Goal: Task Accomplishment & Management: Complete application form

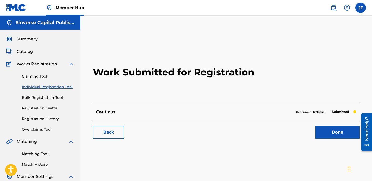
click at [52, 86] on link "Individual Registration Tool" at bounding box center [48, 86] width 52 height 5
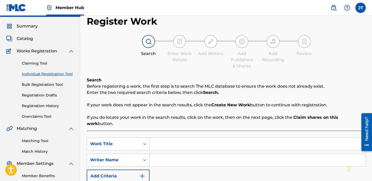
scroll to position [21, 0]
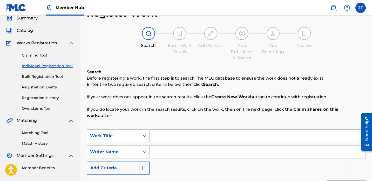
click at [155, 146] on input "Search Form" at bounding box center [257, 152] width 216 height 12
paste input "[PERSON_NAME]"
type input "[PERSON_NAME]"
click at [165, 133] on input "Search Form" at bounding box center [257, 136] width 216 height 12
paste input "2:45 AM"
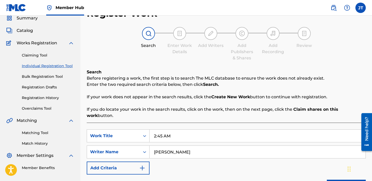
scroll to position [37, 0]
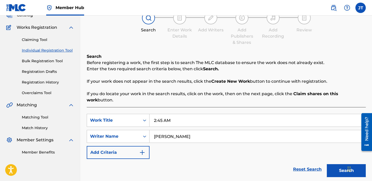
type input "2:45 AM"
click at [336, 164] on button "Search" at bounding box center [345, 170] width 39 height 13
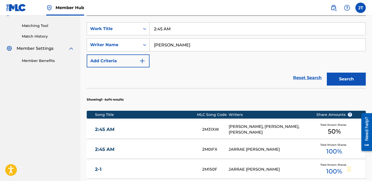
scroll to position [129, 0]
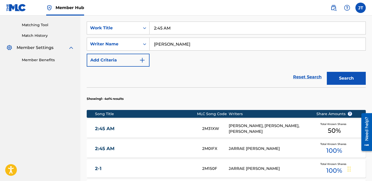
click at [221, 126] on div "2M31XW" at bounding box center [215, 129] width 26 height 6
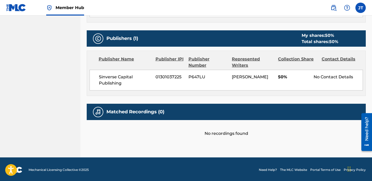
scroll to position [224, 0]
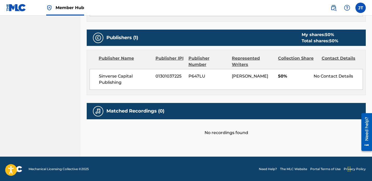
click at [302, 59] on div "Collection Share" at bounding box center [298, 61] width 40 height 12
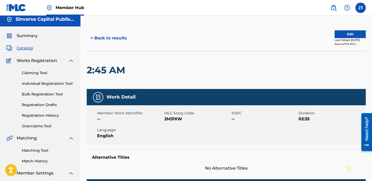
scroll to position [4, 0]
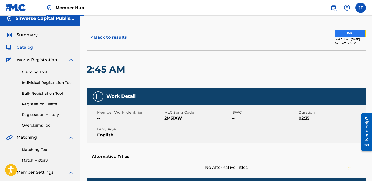
click at [351, 33] on button "Edit" at bounding box center [349, 34] width 31 height 8
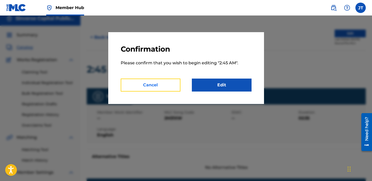
click at [172, 84] on button "Cancel" at bounding box center [151, 85] width 60 height 13
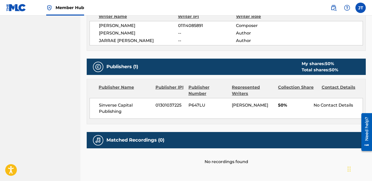
scroll to position [195, 0]
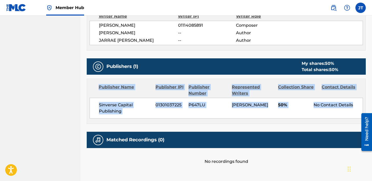
drag, startPoint x: 96, startPoint y: 85, endPoint x: 351, endPoint y: 117, distance: 256.1
click at [351, 117] on div "Publisher Name Publisher IPI Publisher Number Represented Writers Collection Sh…" at bounding box center [226, 101] width 278 height 45
copy div "Publisher Name Publisher IPI Publisher Number Represented Writers Collection Sh…"
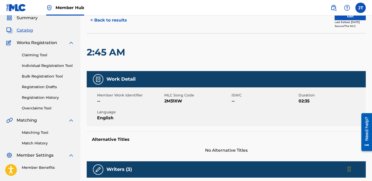
scroll to position [19, 0]
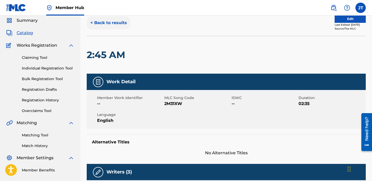
click at [96, 21] on button "< Back to results" at bounding box center [109, 22] width 44 height 13
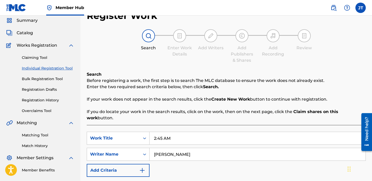
scroll to position [55, 0]
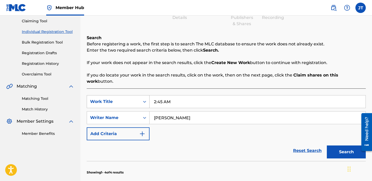
drag, startPoint x: 180, startPoint y: 98, endPoint x: 137, endPoint y: 97, distance: 42.8
click at [137, 97] on div "SearchWithCriteria9b6acf9b-0d26-4126-9036-b4b0de0496cc Work Title 2:45 AM" at bounding box center [226, 101] width 279 height 13
paste input "ARP"
type input "ARP"
click at [345, 147] on button "Search" at bounding box center [345, 151] width 39 height 13
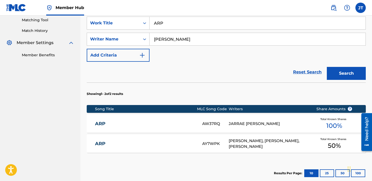
scroll to position [134, 0]
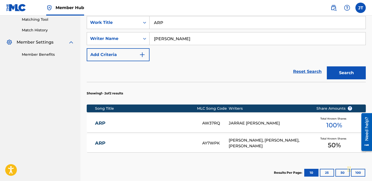
click at [244, 137] on div "[PERSON_NAME], [PERSON_NAME], [PERSON_NAME]" at bounding box center [267, 143] width 79 height 12
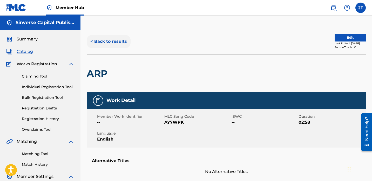
click at [106, 43] on button "< Back to results" at bounding box center [109, 41] width 44 height 13
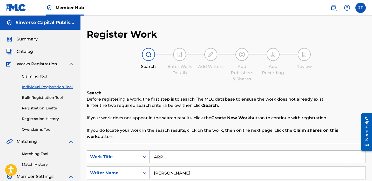
scroll to position [55, 0]
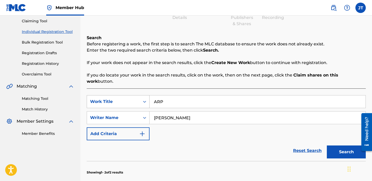
drag, startPoint x: 171, startPoint y: 96, endPoint x: 147, endPoint y: 96, distance: 24.4
click at [147, 96] on div "SearchWithCriteria9b6acf9b-0d26-4126-9036-b4b0de0496cc Work Title ARP" at bounding box center [226, 101] width 279 height 13
click at [171, 119] on div "SearchWithCriteria9b6acf9b-0d26-4126-9036-b4b0de0496cc Work Title ARP SearchWit…" at bounding box center [226, 117] width 279 height 45
drag, startPoint x: 171, startPoint y: 96, endPoint x: 130, endPoint y: 96, distance: 41.0
click at [130, 96] on div "SearchWithCriteria9b6acf9b-0d26-4126-9036-b4b0de0496cc Work Title ARP arp" at bounding box center [226, 101] width 279 height 13
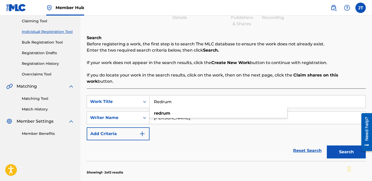
type input "Redrum"
click at [165, 140] on div "Reset Search Search" at bounding box center [226, 150] width 279 height 21
click at [169, 114] on input "[PERSON_NAME]" at bounding box center [257, 118] width 216 height 12
click at [175, 113] on input "[PERSON_NAME]" at bounding box center [257, 118] width 216 height 12
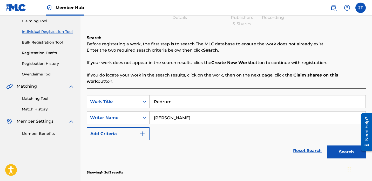
drag, startPoint x: 192, startPoint y: 113, endPoint x: 135, endPoint y: 113, distance: 56.8
click at [135, 113] on div "SearchWithCriteria1f2c73ae-a0c5-49a0-a65a-53776a5b73e6 Writer Name [PERSON_NAME]" at bounding box center [226, 117] width 279 height 13
paste input "[PERSON_NAME]"
type input "[PERSON_NAME]"
click at [341, 145] on button "Search" at bounding box center [345, 151] width 39 height 13
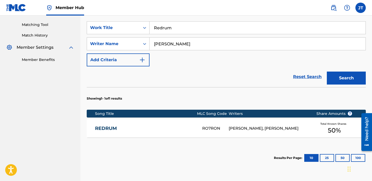
scroll to position [130, 0]
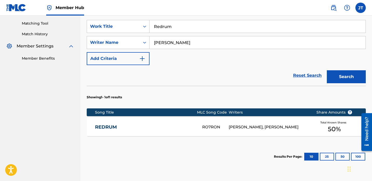
click at [266, 124] on div "[PERSON_NAME], [PERSON_NAME]" at bounding box center [267, 127] width 79 height 6
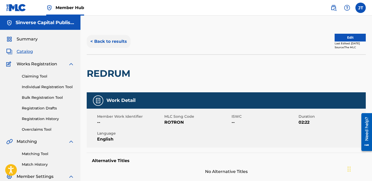
click at [108, 42] on button "< Back to results" at bounding box center [109, 41] width 44 height 13
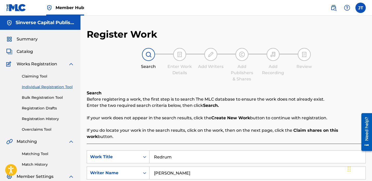
scroll to position [55, 0]
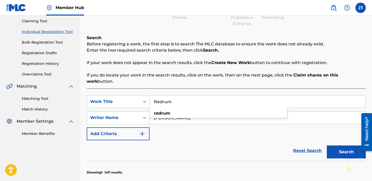
drag, startPoint x: 177, startPoint y: 100, endPoint x: 151, endPoint y: 95, distance: 26.3
click at [151, 95] on input "Redrum" at bounding box center [257, 101] width 216 height 12
type input "Steppin"
click at [326, 145] on button "Search" at bounding box center [345, 151] width 39 height 13
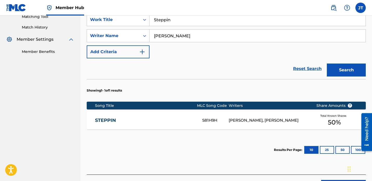
scroll to position [138, 0]
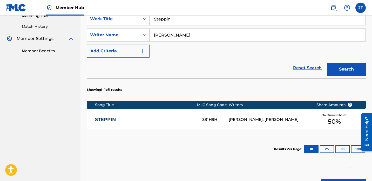
click at [242, 117] on div "[PERSON_NAME], [PERSON_NAME]" at bounding box center [267, 120] width 79 height 6
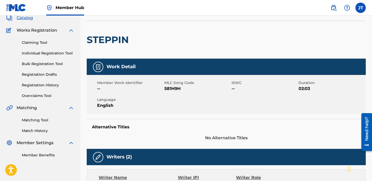
scroll to position [22, 0]
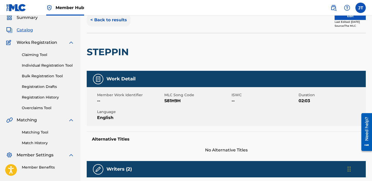
click at [95, 22] on button "< Back to results" at bounding box center [109, 19] width 44 height 13
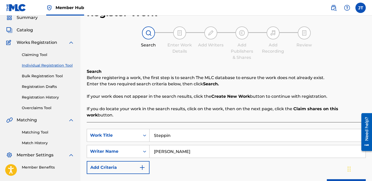
scroll to position [55, 0]
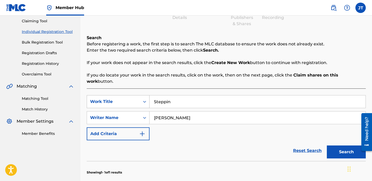
drag, startPoint x: 172, startPoint y: 93, endPoint x: 141, endPoint y: 94, distance: 31.4
click at [141, 95] on div "SearchWithCriteria9b6acf9b-0d26-4126-9036-b4b0de0496cc Work Title Steppin" at bounding box center [226, 101] width 279 height 13
click at [340, 145] on button "Search" at bounding box center [345, 151] width 39 height 13
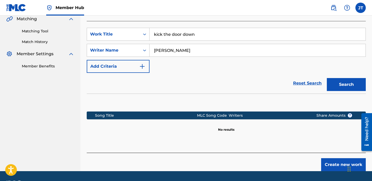
scroll to position [118, 0]
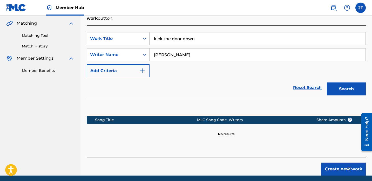
drag, startPoint x: 201, startPoint y: 34, endPoint x: 131, endPoint y: 34, distance: 69.8
click at [131, 34] on div "SearchWithCriteria9b6acf9b-0d26-4126-9036-b4b0de0496cc Work Title kick the door…" at bounding box center [226, 38] width 279 height 13
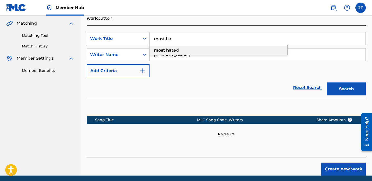
click at [161, 48] on strong "most" at bounding box center [159, 50] width 11 height 5
type input "most hated"
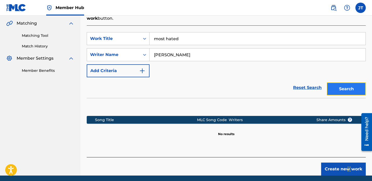
click at [350, 82] on button "Search" at bounding box center [345, 88] width 39 height 13
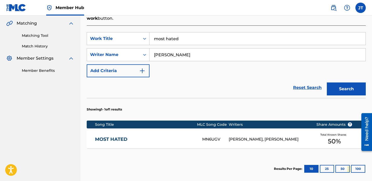
click at [233, 136] on div "[PERSON_NAME], [PERSON_NAME]" at bounding box center [267, 139] width 79 height 6
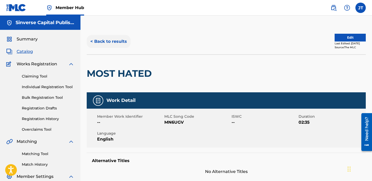
click at [97, 41] on button "< Back to results" at bounding box center [109, 41] width 44 height 13
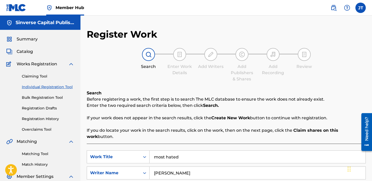
scroll to position [55, 0]
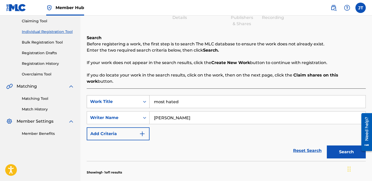
drag, startPoint x: 183, startPoint y: 96, endPoint x: 132, endPoint y: 96, distance: 50.8
click at [132, 96] on div "SearchWithCriteria9b6acf9b-0d26-4126-9036-b4b0de0496cc Work Title most hated" at bounding box center [226, 101] width 279 height 13
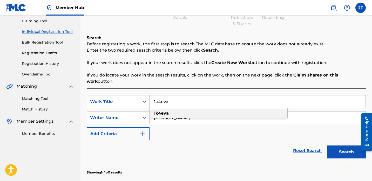
type input "1k4eva"
click at [175, 109] on div "1k4eva" at bounding box center [218, 113] width 138 height 9
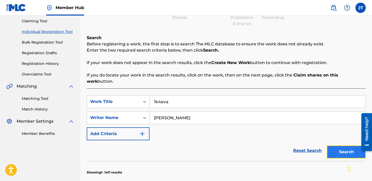
click at [334, 145] on button "Search" at bounding box center [345, 151] width 39 height 13
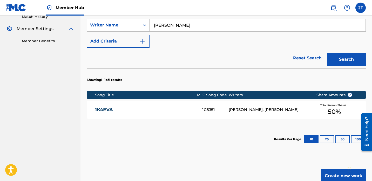
scroll to position [150, 0]
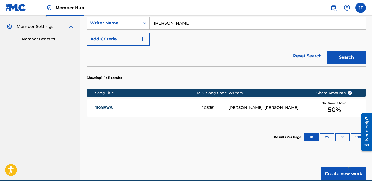
click at [202, 99] on div "1K4EVA 1C5J51 [PERSON_NAME], [PERSON_NAME] Total Known Shares 50 %" at bounding box center [226, 108] width 279 height 18
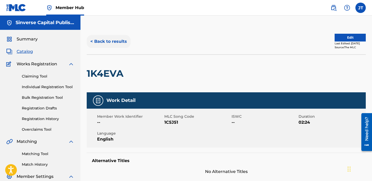
click at [112, 40] on button "< Back to results" at bounding box center [109, 41] width 44 height 13
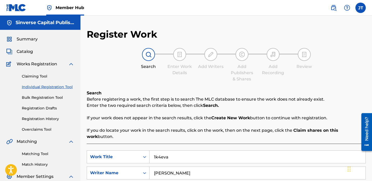
scroll to position [55, 0]
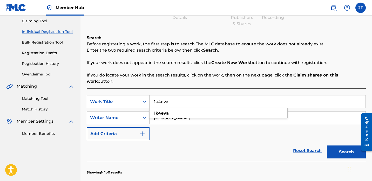
drag, startPoint x: 181, startPoint y: 98, endPoint x: 150, endPoint y: 98, distance: 30.6
click at [150, 98] on input "1k4eva" at bounding box center [257, 101] width 216 height 12
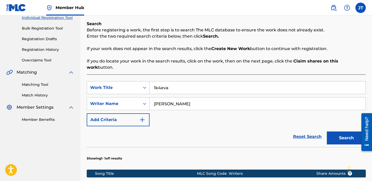
scroll to position [70, 0]
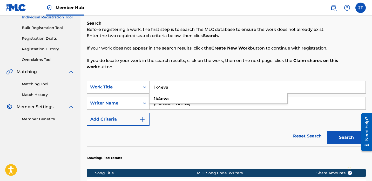
click at [176, 126] on div "Reset Search Search" at bounding box center [226, 136] width 279 height 21
drag, startPoint x: 171, startPoint y: 82, endPoint x: 150, endPoint y: 82, distance: 20.7
click at [150, 82] on input "1k4eva" at bounding box center [257, 87] width 216 height 12
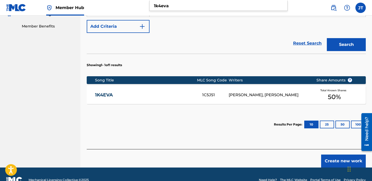
scroll to position [161, 0]
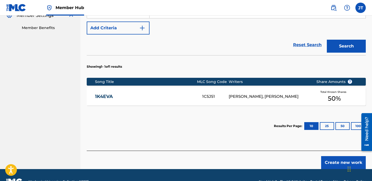
click at [239, 94] on div "[PERSON_NAME], [PERSON_NAME]" at bounding box center [267, 97] width 79 height 6
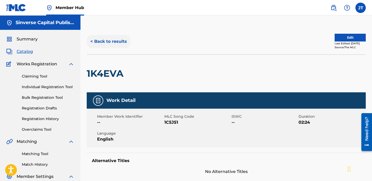
click at [102, 41] on button "< Back to results" at bounding box center [109, 41] width 44 height 13
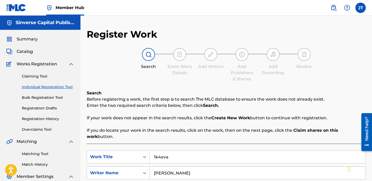
scroll to position [55, 0]
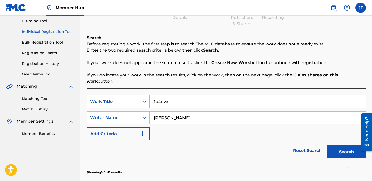
drag, startPoint x: 174, startPoint y: 95, endPoint x: 119, endPoint y: 95, distance: 55.0
click at [119, 95] on div "SearchWithCriteria9b6acf9b-0d26-4126-9036-b4b0de0496cc Work Title 1k4eva" at bounding box center [226, 101] width 279 height 13
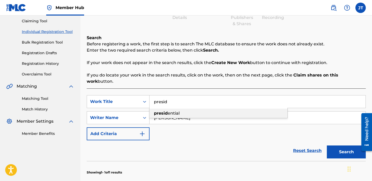
click at [158, 111] on strong "presid" at bounding box center [161, 113] width 14 height 5
type input "presidential"
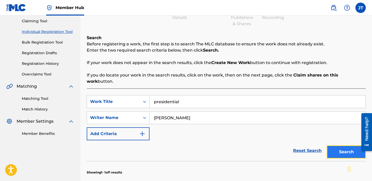
click at [348, 145] on button "Search" at bounding box center [345, 151] width 39 height 13
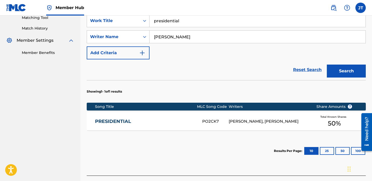
scroll to position [137, 0]
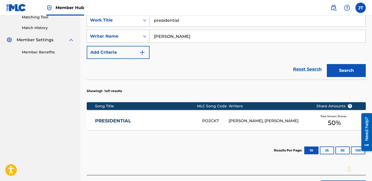
click at [254, 118] on div "[PERSON_NAME], [PERSON_NAME]" at bounding box center [267, 121] width 79 height 6
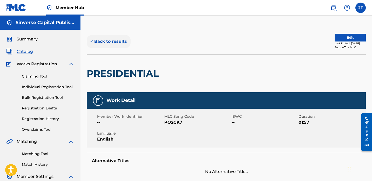
click at [105, 42] on button "< Back to results" at bounding box center [109, 41] width 44 height 13
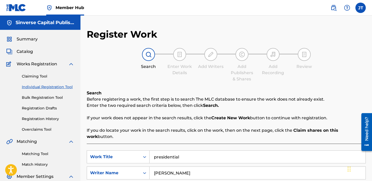
scroll to position [55, 0]
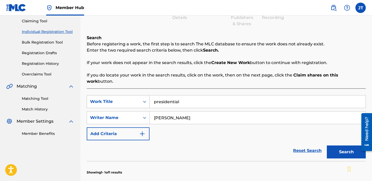
drag, startPoint x: 185, startPoint y: 98, endPoint x: 129, endPoint y: 98, distance: 55.8
click at [129, 98] on div "SearchWithCriteria9b6acf9b-0d26-4126-9036-b4b0de0496cc Work Title presidential" at bounding box center [226, 101] width 279 height 13
click at [165, 95] on input "presidentialfly" at bounding box center [257, 101] width 216 height 12
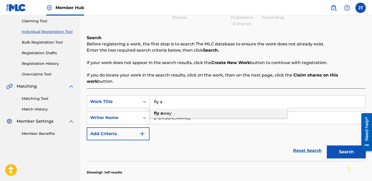
click at [177, 109] on div "fly a way" at bounding box center [218, 113] width 138 height 9
type input "fly away"
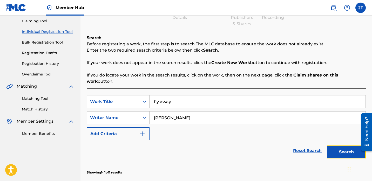
click at [346, 145] on button "Search" at bounding box center [345, 151] width 39 height 13
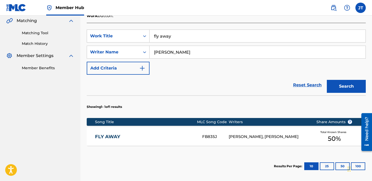
scroll to position [123, 0]
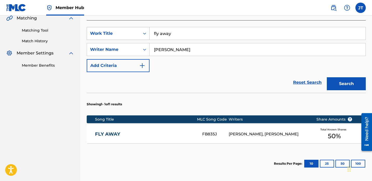
drag, startPoint x: 177, startPoint y: 29, endPoint x: 121, endPoint y: 29, distance: 55.8
click at [122, 29] on div "SearchWithCriteria9b6acf9b-0d26-4126-9036-b4b0de0496cc Work Title fly away" at bounding box center [226, 33] width 279 height 13
type input "active"
click at [353, 79] on button "Search" at bounding box center [345, 83] width 39 height 13
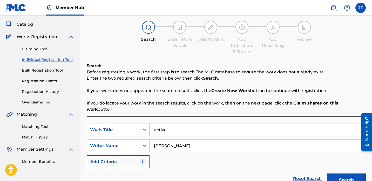
scroll to position [29, 0]
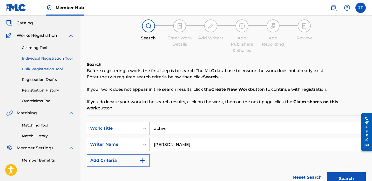
click at [53, 69] on link "Bulk Registration Tool" at bounding box center [48, 68] width 52 height 5
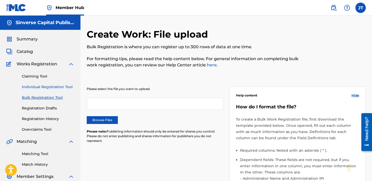
click at [46, 89] on link "Individual Registration Tool" at bounding box center [48, 86] width 52 height 5
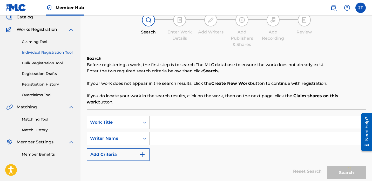
scroll to position [51, 0]
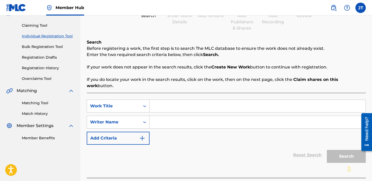
click at [163, 100] on input "Search Form" at bounding box center [257, 106] width 216 height 12
click at [156, 100] on input "active" at bounding box center [257, 106] width 216 height 12
type input "Active"
click at [160, 116] on input "Search Form" at bounding box center [257, 122] width 216 height 12
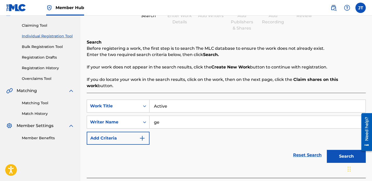
type input "g"
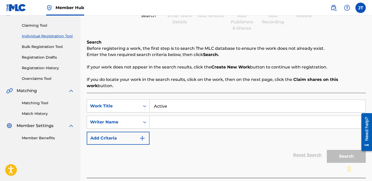
paste input "[PERSON_NAME]"
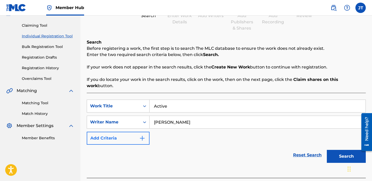
type input "[PERSON_NAME]"
click at [142, 135] on img "Search Form" at bounding box center [142, 138] width 6 height 6
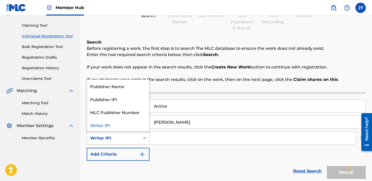
click at [140, 133] on div "Writer IPI" at bounding box center [113, 138] width 53 height 10
click at [130, 97] on div "Publisher IPI" at bounding box center [118, 99] width 62 height 13
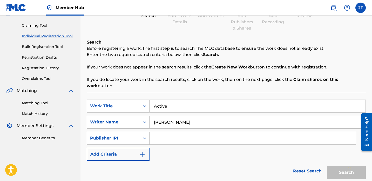
click at [164, 133] on input "Search Form" at bounding box center [252, 138] width 206 height 12
paste input "01301037225"
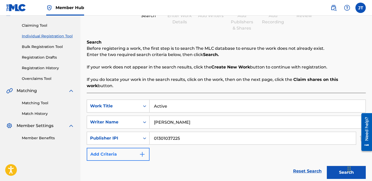
type input "01301037225"
click at [143, 151] on img "Search Form" at bounding box center [142, 154] width 6 height 6
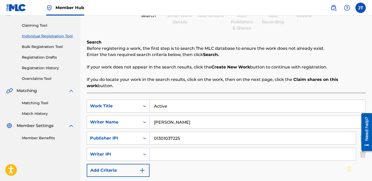
click at [162, 151] on input "Search Form" at bounding box center [252, 154] width 206 height 12
paste input "1114085891"
type input "1114085891"
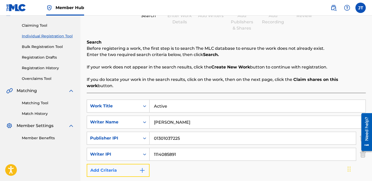
click at [140, 167] on img "Search Form" at bounding box center [142, 170] width 6 height 6
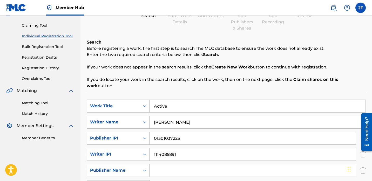
scroll to position [62, 0]
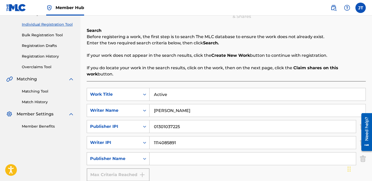
click at [138, 154] on div "Publisher Name" at bounding box center [113, 159] width 53 height 10
click at [157, 152] on input "Search Form" at bounding box center [252, 158] width 206 height 12
click at [143, 156] on icon "Search Form" at bounding box center [144, 158] width 5 height 5
click at [362, 154] on img "Search Form" at bounding box center [363, 158] width 6 height 13
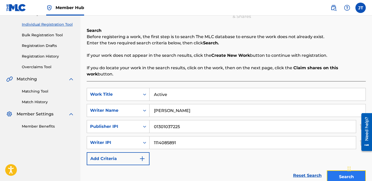
click at [333, 170] on button "Search" at bounding box center [345, 176] width 39 height 13
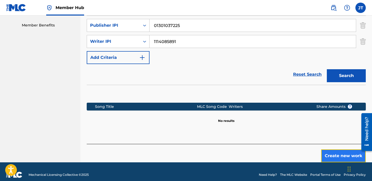
click at [333, 149] on button "Create new work" at bounding box center [343, 155] width 45 height 13
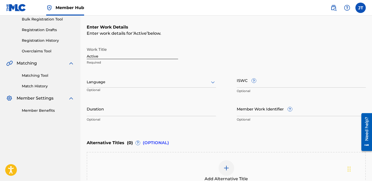
scroll to position [80, 0]
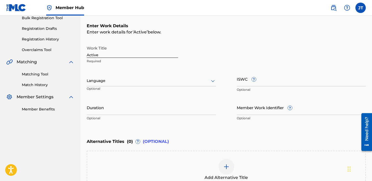
click at [110, 80] on div at bounding box center [151, 81] width 129 height 6
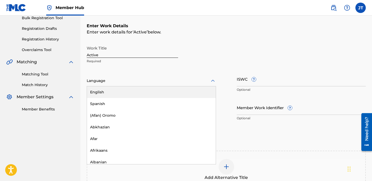
click at [109, 92] on div "English" at bounding box center [151, 92] width 129 height 12
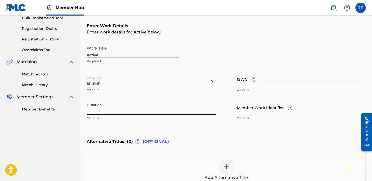
click at [193, 108] on input "Duration" at bounding box center [151, 107] width 129 height 15
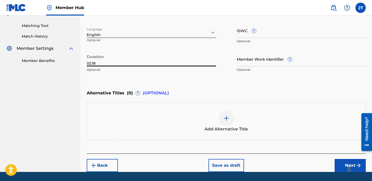
scroll to position [130, 0]
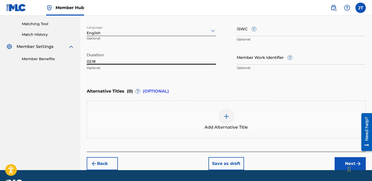
type input "02:18"
click at [341, 161] on button "Next" at bounding box center [349, 163] width 31 height 13
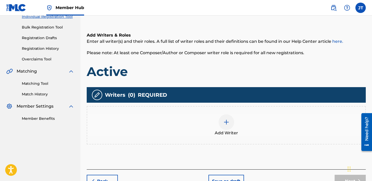
scroll to position [68, 0]
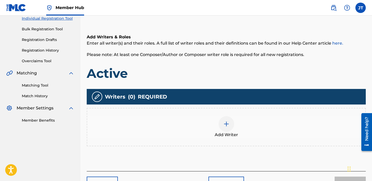
click at [224, 121] on img at bounding box center [226, 124] width 6 height 6
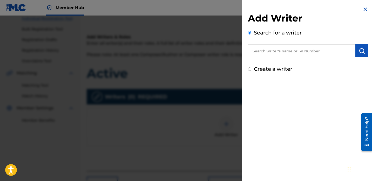
click at [276, 51] on input "text" at bounding box center [301, 50] width 107 height 13
paste input "1114085891"
click at [360, 52] on img "submit" at bounding box center [361, 51] width 6 height 6
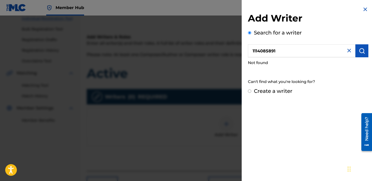
click at [253, 51] on input "1114085891" at bounding box center [301, 50] width 107 height 13
type input "01114085891"
click at [361, 50] on img "submit" at bounding box center [361, 51] width 6 height 6
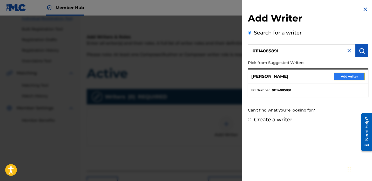
click at [347, 75] on button "Add writer" at bounding box center [348, 77] width 31 height 8
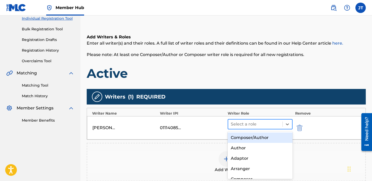
click at [270, 122] on div at bounding box center [255, 124] width 49 height 7
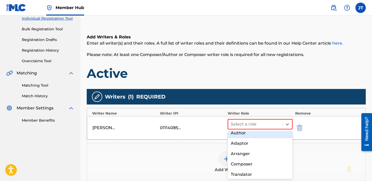
scroll to position [16, 0]
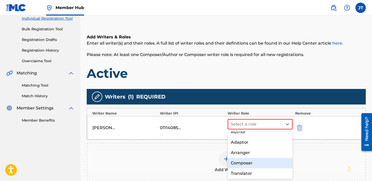
click at [248, 163] on div "Composer" at bounding box center [259, 163] width 65 height 10
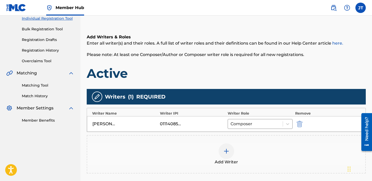
click at [229, 146] on div at bounding box center [226, 151] width 16 height 16
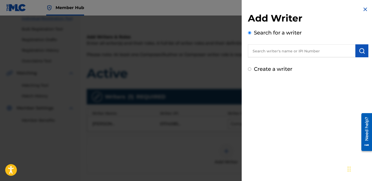
click at [278, 48] on input "text" at bounding box center [301, 50] width 107 height 13
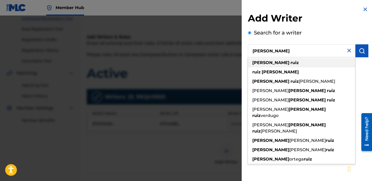
type input "[PERSON_NAME]"
click at [283, 63] on div "[PERSON_NAME]" at bounding box center [301, 62] width 107 height 9
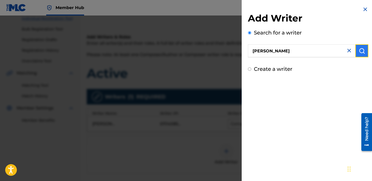
click at [360, 54] on img "submit" at bounding box center [361, 51] width 6 height 6
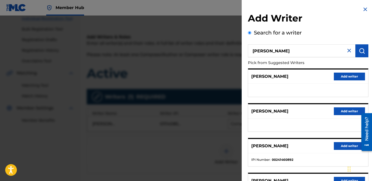
click at [346, 52] on img at bounding box center [349, 50] width 6 height 6
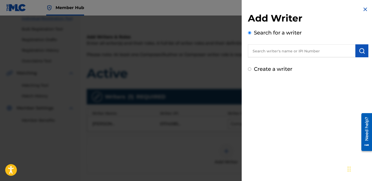
click at [299, 51] on input "text" at bounding box center [301, 50] width 107 height 13
paste input "[PERSON_NAME]"
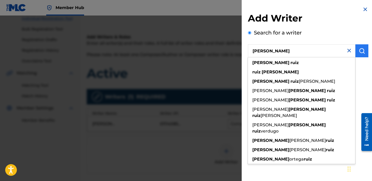
type input "[PERSON_NAME]"
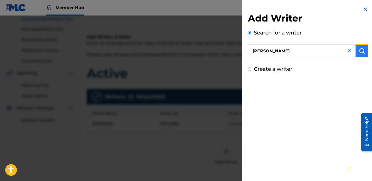
click at [358, 53] on img "submit" at bounding box center [361, 51] width 6 height 6
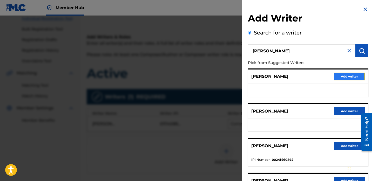
click at [339, 78] on button "Add writer" at bounding box center [348, 77] width 31 height 8
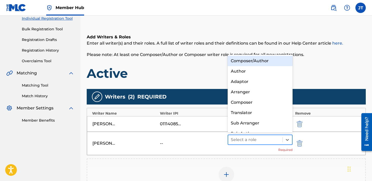
click at [267, 141] on div at bounding box center [255, 139] width 49 height 7
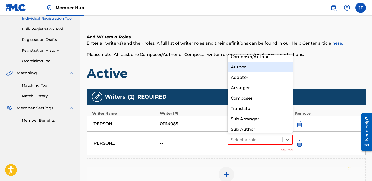
scroll to position [4, 0]
click at [243, 68] on div "Author" at bounding box center [259, 67] width 65 height 10
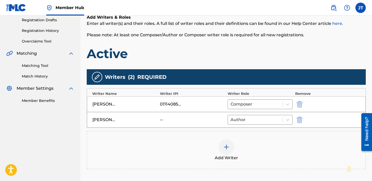
scroll to position [89, 0]
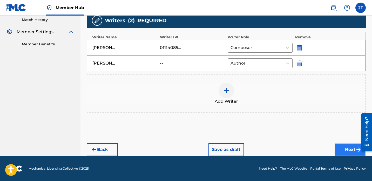
click at [344, 147] on button "Next" at bounding box center [349, 149] width 31 height 13
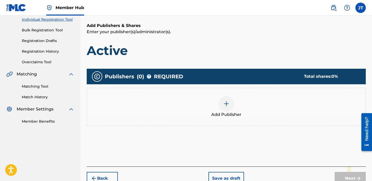
scroll to position [64, 0]
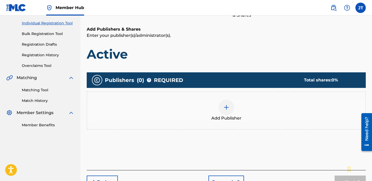
click at [225, 111] on div at bounding box center [226, 108] width 16 height 16
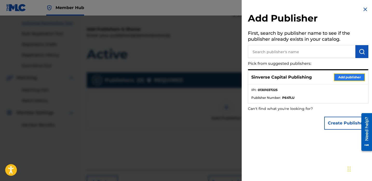
click at [336, 75] on button "Add publisher" at bounding box center [348, 77] width 31 height 8
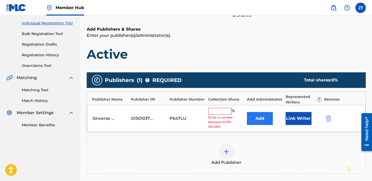
scroll to position [69, 0]
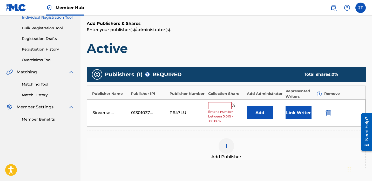
click at [221, 106] on input "text" at bounding box center [219, 105] width 23 height 7
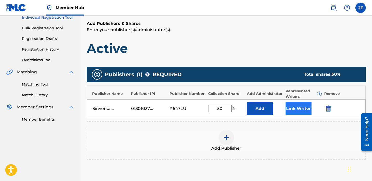
type input "50"
click at [294, 110] on button "Link Writer" at bounding box center [298, 108] width 26 height 13
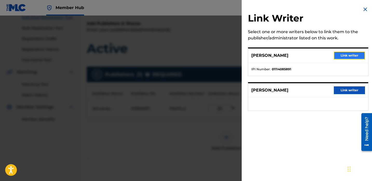
click at [343, 54] on button "Link writer" at bounding box center [348, 56] width 31 height 8
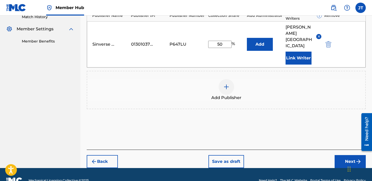
scroll to position [153, 0]
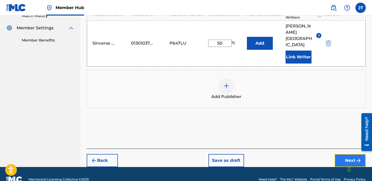
click at [343, 154] on button "Next" at bounding box center [349, 160] width 31 height 13
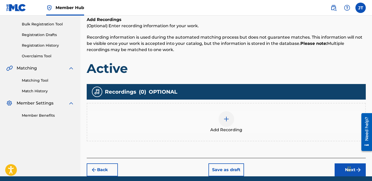
scroll to position [93, 0]
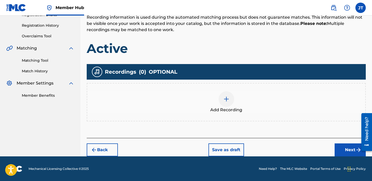
click at [231, 100] on div at bounding box center [226, 99] width 16 height 16
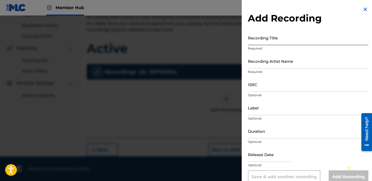
click at [268, 42] on input "Recording Title" at bounding box center [308, 37] width 120 height 15
type input "Active"
click at [260, 134] on input "Duration" at bounding box center [308, 131] width 120 height 15
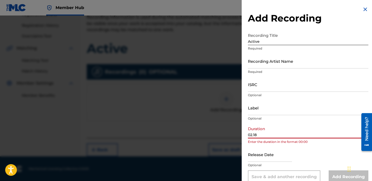
type input "02.18"
click at [266, 90] on input "ISRC" at bounding box center [308, 84] width 120 height 15
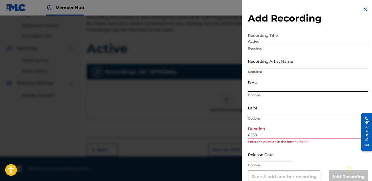
paste input "QZDA72284945"
type input "QZDA72284945"
click at [269, 66] on input "Recording Artist Name" at bounding box center [308, 61] width 120 height 15
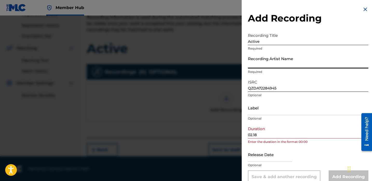
paste input "Lil [PERSON_NAME]"
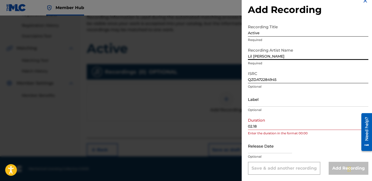
type input "Lil [PERSON_NAME]"
click at [259, 147] on input "text" at bounding box center [270, 145] width 44 height 15
select select "8"
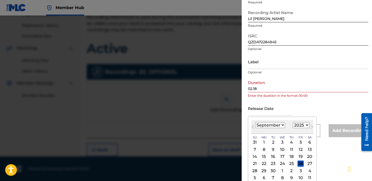
scroll to position [50, 0]
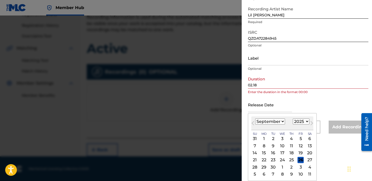
click at [298, 121] on select "1900 1901 1902 1903 1904 1905 1906 1907 1908 1909 1910 1911 1912 1913 1914 1915…" at bounding box center [301, 122] width 17 height 6
select select "2022"
click at [293, 119] on select "1900 1901 1902 1903 1904 1905 1906 1907 1908 1909 1910 1911 1912 1913 1914 1915…" at bounding box center [301, 122] width 17 height 6
click at [279, 123] on select "January February March April May June July August September October November De…" at bounding box center [270, 122] width 30 height 6
select select "2"
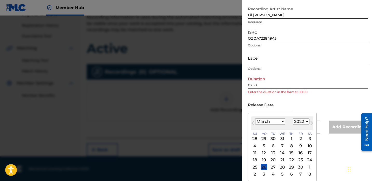
click at [255, 119] on select "January February March April May June July August September October November De…" at bounding box center [270, 122] width 30 height 6
click at [298, 158] on div "25" at bounding box center [300, 160] width 6 height 6
type input "[DATE]"
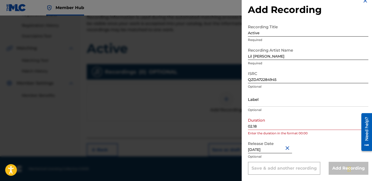
scroll to position [0, 0]
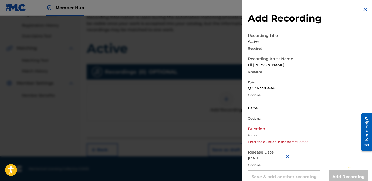
click at [303, 107] on input "Label" at bounding box center [308, 107] width 120 height 15
click at [266, 136] on input "02.18" at bounding box center [308, 131] width 120 height 15
click at [253, 135] on input "02.18" at bounding box center [308, 131] width 120 height 15
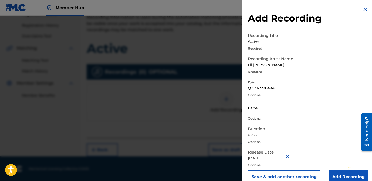
scroll to position [9, 0]
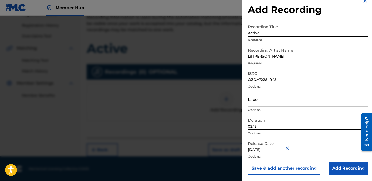
type input "02:18"
click at [331, 168] on input "Add Recording" at bounding box center [348, 168] width 40 height 13
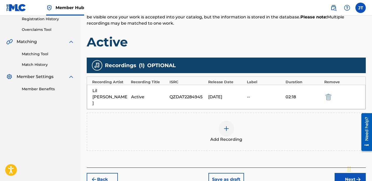
scroll to position [100, 0]
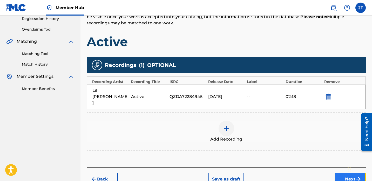
click at [344, 173] on button "Next" at bounding box center [349, 179] width 31 height 13
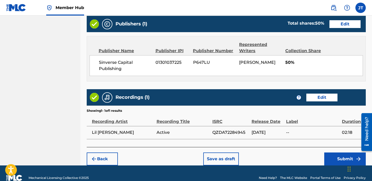
scroll to position [268, 0]
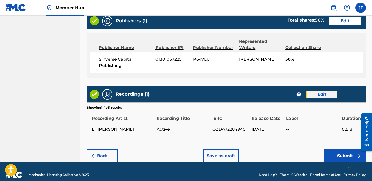
click at [325, 94] on button "Edit" at bounding box center [321, 95] width 31 height 8
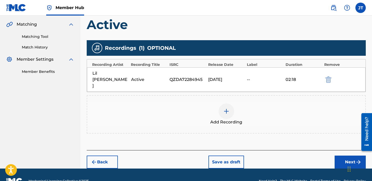
click at [218, 77] on div "[DATE]" at bounding box center [226, 80] width 36 height 6
click at [219, 77] on div "[DATE]" at bounding box center [226, 80] width 36 height 6
click at [211, 77] on div "[DATE]" at bounding box center [226, 80] width 36 height 6
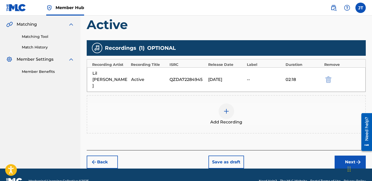
click at [214, 77] on div "[DATE]" at bounding box center [226, 80] width 36 height 6
click at [296, 77] on div "02:18" at bounding box center [303, 80] width 36 height 6
click at [227, 77] on div "[DATE]" at bounding box center [226, 80] width 36 height 6
click at [212, 77] on div "[DATE]" at bounding box center [226, 80] width 36 height 6
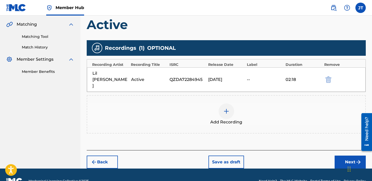
click at [209, 77] on div "[DATE]" at bounding box center [226, 80] width 36 height 6
click at [222, 77] on div "[DATE]" at bounding box center [226, 80] width 36 height 6
click at [239, 69] on div "[PERSON_NAME] Active QZDA72284945 [DATE] 02:18" at bounding box center [226, 79] width 278 height 24
click at [329, 77] on img "submit" at bounding box center [328, 80] width 6 height 6
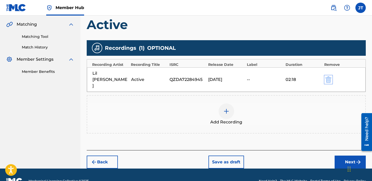
scroll to position [93, 0]
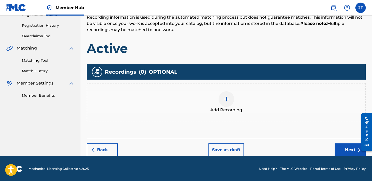
click at [233, 96] on div at bounding box center [226, 99] width 16 height 16
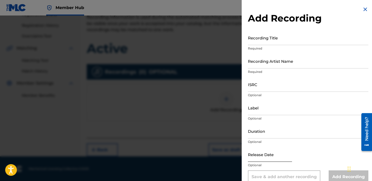
click at [259, 156] on input "text" at bounding box center [270, 154] width 44 height 15
select select "8"
select select "2025"
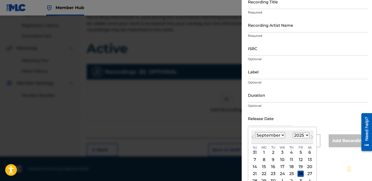
scroll to position [39, 0]
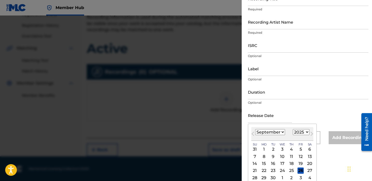
click at [260, 134] on select "January February March April May June July August September October November De…" at bounding box center [270, 132] width 30 height 6
select select "2"
click at [255, 129] on select "January February March April May June July August September October November De…" at bounding box center [270, 132] width 30 height 6
click at [300, 133] on select "1900 1901 1902 1903 1904 1905 1906 1907 1908 1909 1910 1911 1912 1913 1914 1915…" at bounding box center [301, 132] width 17 height 6
select select "2022"
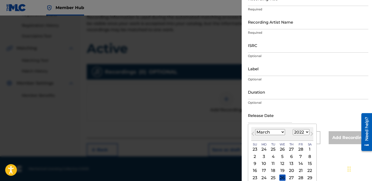
click at [293, 129] on select "1900 1901 1902 1903 1904 1905 1906 1907 1908 1909 1910 1911 1912 1913 1914 1915…" at bounding box center [301, 132] width 17 height 6
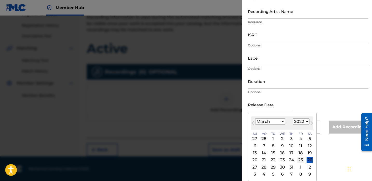
click at [299, 160] on div "25" at bounding box center [300, 160] width 6 height 6
type input "[DATE]"
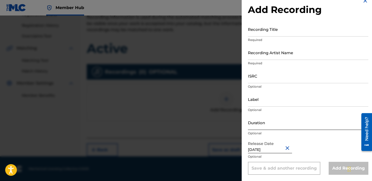
click at [279, 121] on input "Duration" at bounding box center [308, 122] width 120 height 15
type input "02:18"
click at [272, 74] on input "ISRC" at bounding box center [308, 75] width 120 height 15
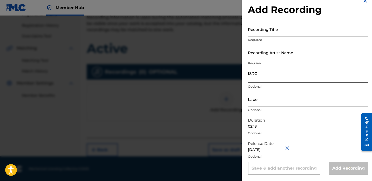
click at [269, 54] on input "Recording Artist Name" at bounding box center [308, 52] width 120 height 15
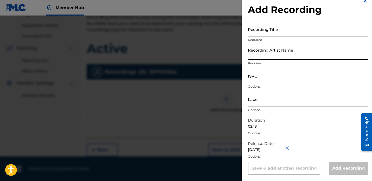
type input "Lil [PERSON_NAME]"
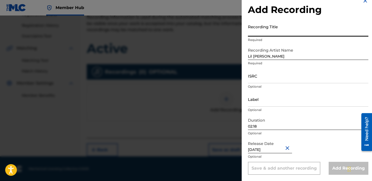
click at [269, 30] on input "Recording Title" at bounding box center [308, 29] width 120 height 15
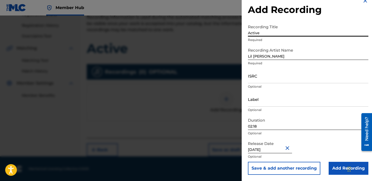
type input "Active"
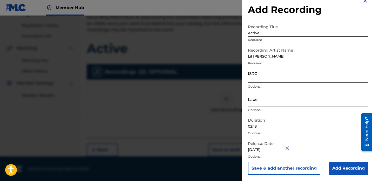
click at [260, 81] on input "ISRC" at bounding box center [308, 75] width 120 height 15
type input "QZDA72284945"
click at [300, 135] on p "Optional" at bounding box center [308, 133] width 120 height 5
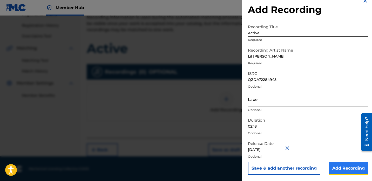
click at [334, 165] on input "Add Recording" at bounding box center [348, 168] width 40 height 13
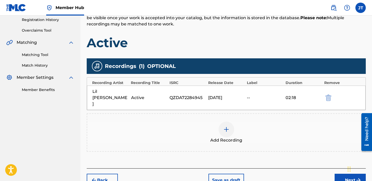
scroll to position [100, 0]
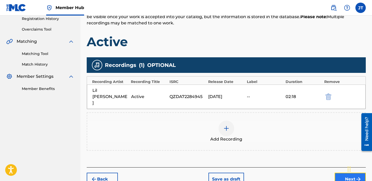
click at [342, 173] on button "Next" at bounding box center [349, 179] width 31 height 13
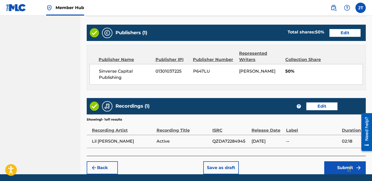
scroll to position [260, 0]
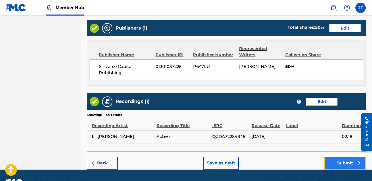
click at [342, 165] on button "Submit" at bounding box center [344, 163] width 41 height 13
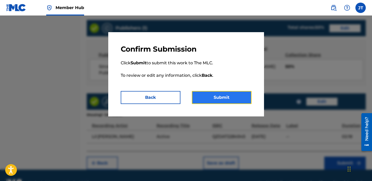
click at [228, 101] on button "Submit" at bounding box center [222, 97] width 60 height 13
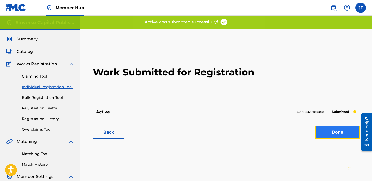
click at [328, 131] on link "Done" at bounding box center [337, 132] width 44 height 13
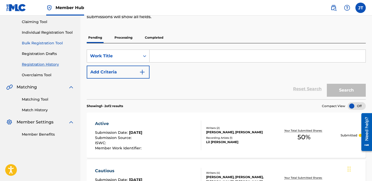
scroll to position [52, 0]
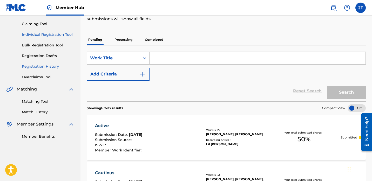
click at [51, 33] on link "Individual Registration Tool" at bounding box center [48, 34] width 52 height 5
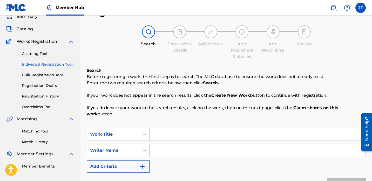
scroll to position [29, 0]
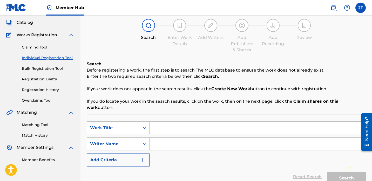
click at [164, 122] on input "Search Form" at bounding box center [257, 128] width 216 height 12
paste input "[PERSON_NAME] - Intro - [PERSON_NAME]: [PERSON_NAME] (Artist) - Borgo9ine: [PER…"
type input "[PERSON_NAME] - Intro - [PERSON_NAME]: [PERSON_NAME] (Artist) - Borgo9ine: [PER…"
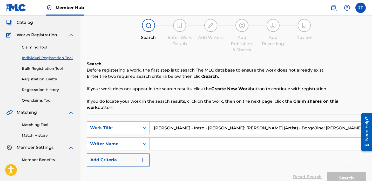
scroll to position [0, 15]
click at [173, 123] on input "[PERSON_NAME] - Intro - [PERSON_NAME]: [PERSON_NAME] (Artist) - Borgo9ine: [PER…" at bounding box center [257, 128] width 216 height 12
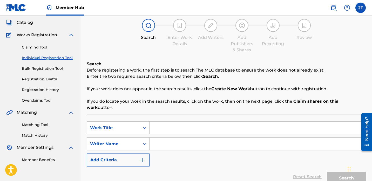
scroll to position [0, 0]
drag, startPoint x: 174, startPoint y: 128, endPoint x: 169, endPoint y: 137, distance: 9.7
click at [174, 128] on div "SearchWithCriteria9b6acf9b-0d26-4126-9036-b4b0de0496cc Work Title SearchWithCri…" at bounding box center [226, 143] width 279 height 45
click at [170, 138] on input "Search Form" at bounding box center [257, 144] width 216 height 12
click at [168, 138] on input "Search Form" at bounding box center [257, 144] width 216 height 12
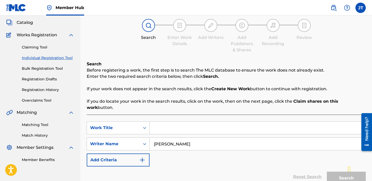
type input "[PERSON_NAME]"
click at [176, 122] on input "Search Form" at bounding box center [257, 128] width 216 height 12
type input "intro"
click at [340, 172] on button "Search" at bounding box center [345, 178] width 39 height 13
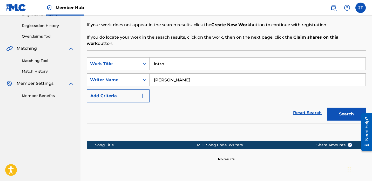
scroll to position [91, 0]
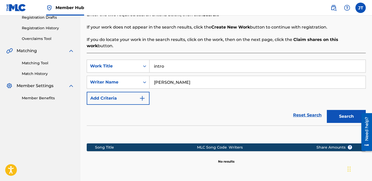
drag, startPoint x: 184, startPoint y: 76, endPoint x: 150, endPoint y: 76, distance: 34.0
click at [151, 76] on input "[PERSON_NAME]" at bounding box center [257, 82] width 216 height 12
paste input "[PERSON_NAME]"
type input "[PERSON_NAME]"
drag, startPoint x: 168, startPoint y: 61, endPoint x: 116, endPoint y: 61, distance: 51.9
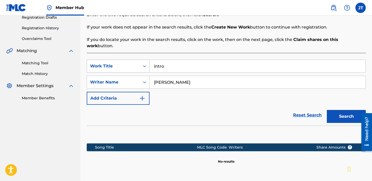
click at [117, 61] on div "SearchWithCriteria9b6acf9b-0d26-4126-9036-b4b0de0496cc Work Title intro" at bounding box center [226, 66] width 279 height 13
type input "Intro"
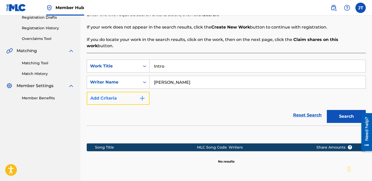
click at [142, 95] on img "Search Form" at bounding box center [142, 98] width 6 height 6
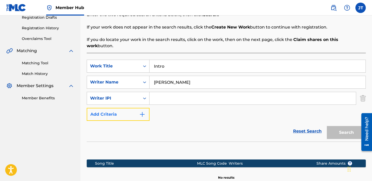
click at [143, 111] on img "Search Form" at bounding box center [142, 114] width 6 height 6
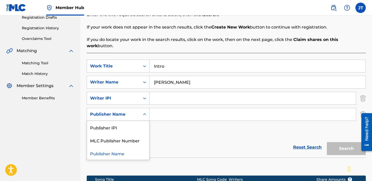
click at [145, 112] on icon "Search Form" at bounding box center [144, 114] width 5 height 5
click at [124, 122] on div "Publisher IPI" at bounding box center [118, 127] width 62 height 13
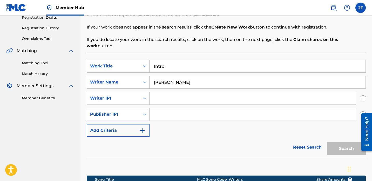
click at [161, 94] on input "Search Form" at bounding box center [252, 98] width 206 height 12
type input "1114085891"
click at [173, 109] on input "Search Form" at bounding box center [252, 114] width 206 height 12
type input "1114085891"
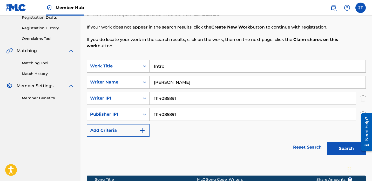
drag, startPoint x: 181, startPoint y: 108, endPoint x: 128, endPoint y: 108, distance: 53.7
click at [128, 108] on div "SearchWithCriteria86cd2b2c-cd3f-4bb9-91f6-71b52ad763d2 Publisher IPI 1114085891" at bounding box center [226, 114] width 279 height 13
click at [166, 108] on input "Search Form" at bounding box center [252, 114] width 206 height 12
type input "1301037225"
click at [340, 142] on button "Search" at bounding box center [345, 148] width 39 height 13
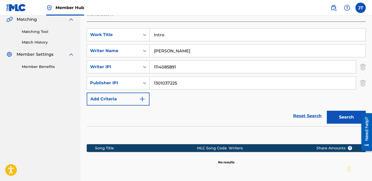
scroll to position [164, 0]
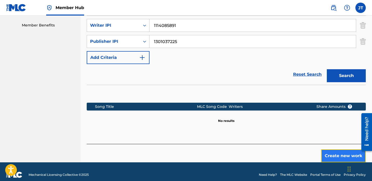
click at [332, 149] on button "Create new work" at bounding box center [343, 155] width 45 height 13
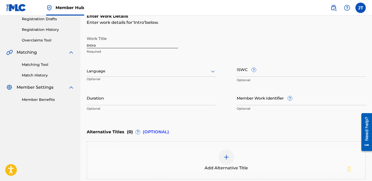
scroll to position [86, 0]
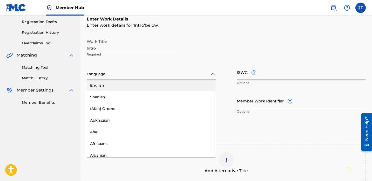
click at [129, 74] on div at bounding box center [151, 74] width 129 height 6
click at [124, 85] on div "English" at bounding box center [151, 86] width 129 height 12
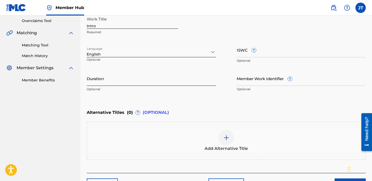
scroll to position [114, 0]
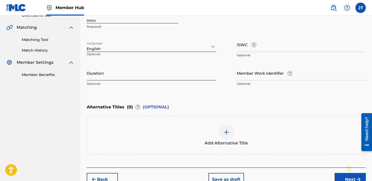
click at [111, 77] on input "Duration" at bounding box center [151, 73] width 129 height 15
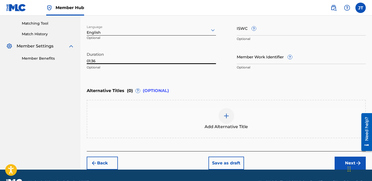
scroll to position [131, 0]
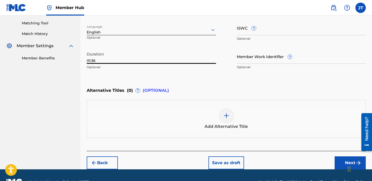
type input "01:36"
click at [349, 163] on div "Chat Widget" at bounding box center [359, 168] width 26 height 25
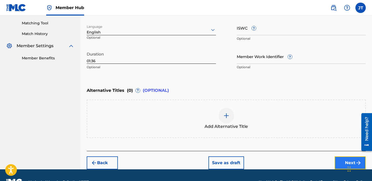
click at [340, 162] on button "Next" at bounding box center [349, 162] width 31 height 13
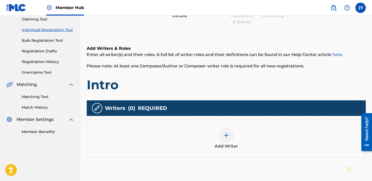
scroll to position [95, 0]
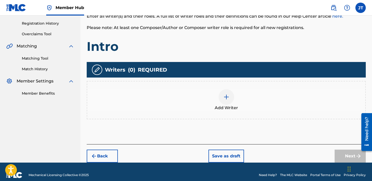
click at [226, 99] on img at bounding box center [226, 97] width 6 height 6
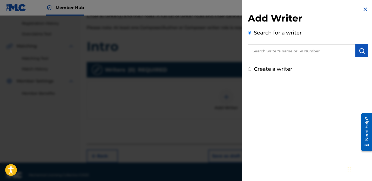
click at [266, 52] on input "text" at bounding box center [301, 50] width 107 height 13
paste input "[PERSON_NAME]"
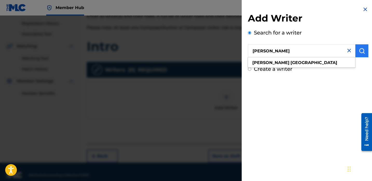
type input "[PERSON_NAME]"
click at [358, 50] on img "submit" at bounding box center [361, 51] width 6 height 6
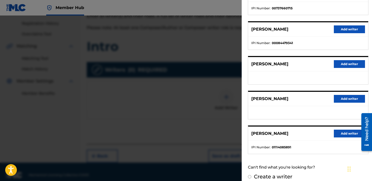
scroll to position [88, 0]
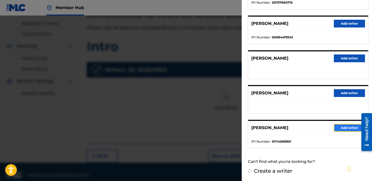
click at [338, 128] on button "Add writer" at bounding box center [348, 128] width 31 height 8
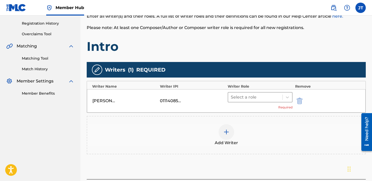
click at [261, 98] on div at bounding box center [255, 97] width 49 height 7
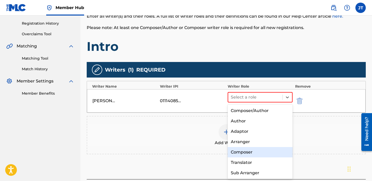
click at [241, 150] on div "Composer" at bounding box center [259, 152] width 65 height 10
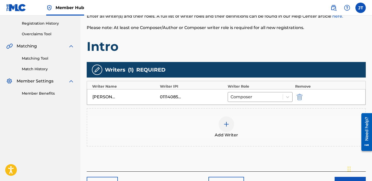
click at [228, 126] on img at bounding box center [226, 124] width 6 height 6
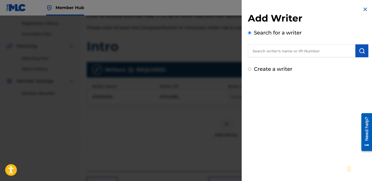
click at [274, 52] on input "text" at bounding box center [301, 50] width 107 height 13
click at [264, 52] on input "text" at bounding box center [301, 50] width 107 height 13
paste input "[PERSON_NAME]"
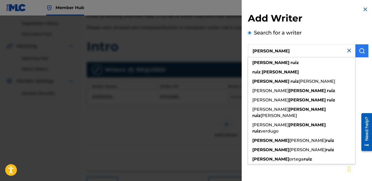
type input "[PERSON_NAME]"
click at [361, 50] on img "submit" at bounding box center [361, 51] width 6 height 6
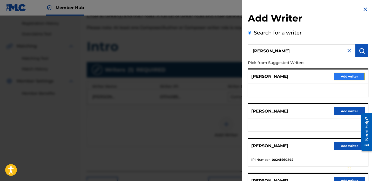
click at [335, 76] on button "Add writer" at bounding box center [348, 77] width 31 height 8
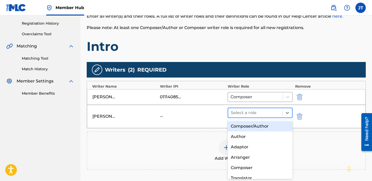
click at [238, 113] on div at bounding box center [255, 112] width 49 height 7
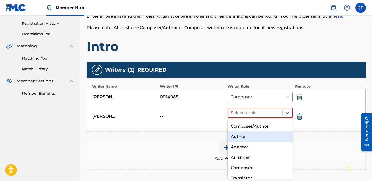
click at [241, 136] on div "Author" at bounding box center [259, 136] width 65 height 10
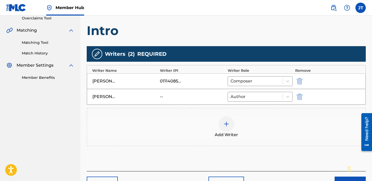
scroll to position [119, 0]
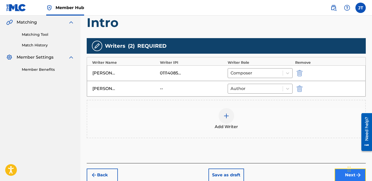
click at [343, 175] on button "Next" at bounding box center [349, 175] width 31 height 13
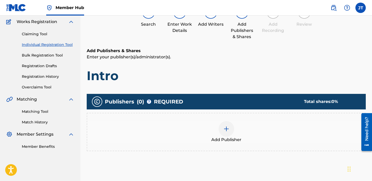
scroll to position [44, 0]
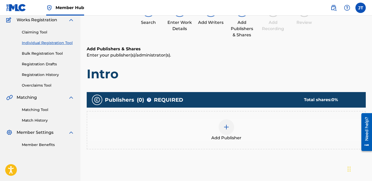
click at [221, 125] on div at bounding box center [226, 127] width 16 height 16
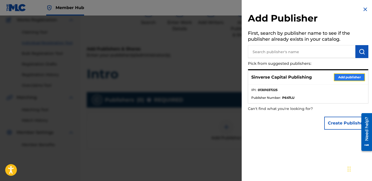
click at [345, 78] on button "Add publisher" at bounding box center [348, 77] width 31 height 8
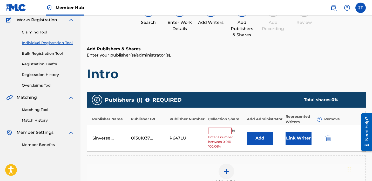
scroll to position [51, 0]
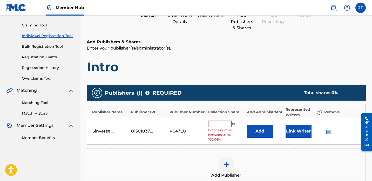
click at [215, 123] on input "text" at bounding box center [219, 124] width 23 height 7
type input "50"
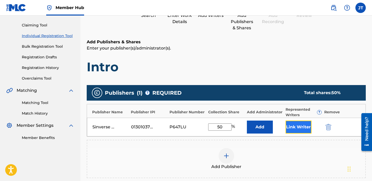
click at [300, 127] on button "Link Writer" at bounding box center [298, 127] width 26 height 13
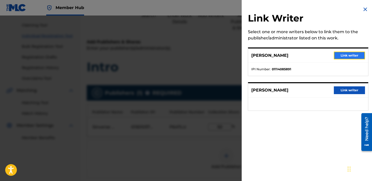
click at [344, 57] on button "Link writer" at bounding box center [348, 56] width 31 height 8
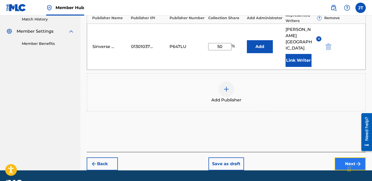
click at [340, 157] on button "Next" at bounding box center [349, 163] width 31 height 13
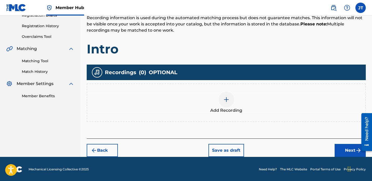
scroll to position [93, 0]
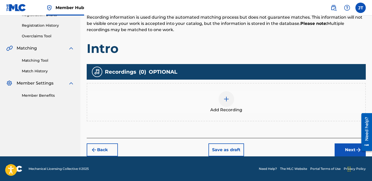
click at [225, 99] on img at bounding box center [226, 99] width 6 height 6
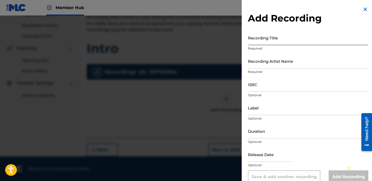
click at [263, 39] on input "Recording Title" at bounding box center [308, 37] width 120 height 15
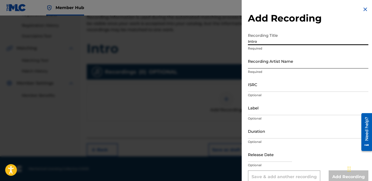
type input "Intro"
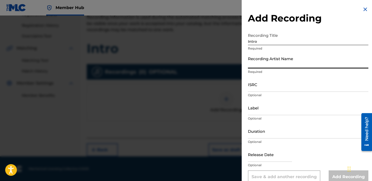
click at [282, 59] on input "Recording Artist Name" at bounding box center [308, 61] width 120 height 15
type input "Lil [PERSON_NAME]"
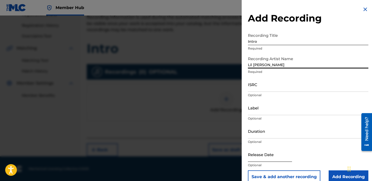
click at [259, 157] on input "text" at bounding box center [270, 154] width 44 height 15
select select "8"
select select "2025"
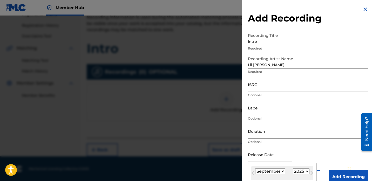
click at [254, 133] on input "Duration" at bounding box center [308, 131] width 120 height 15
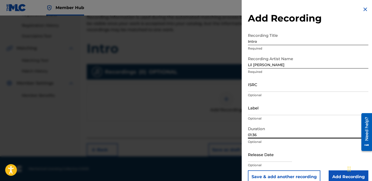
type input "01:36"
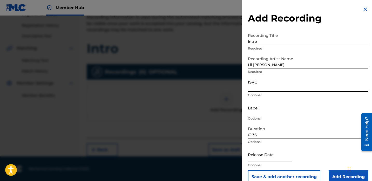
click at [261, 85] on input "ISRC" at bounding box center [308, 84] width 120 height 15
paste input "QZTAY2297248"
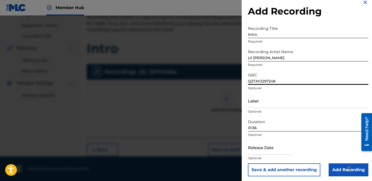
type input "QZTAY2297248"
click at [256, 150] on input "text" at bounding box center [270, 147] width 44 height 15
select select "8"
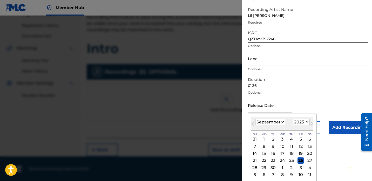
scroll to position [50, 0]
click at [301, 120] on select "1900 1901 1902 1903 1904 1905 1906 1907 1908 1909 1910 1911 1912 1913 1914 1915…" at bounding box center [301, 122] width 17 height 6
select select "2022"
click at [293, 119] on select "1900 1901 1902 1903 1904 1905 1906 1907 1908 1909 1910 1911 1912 1913 1914 1915…" at bounding box center [301, 122] width 17 height 6
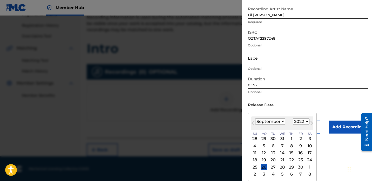
click at [278, 121] on select "January February March April May June July August September October November De…" at bounding box center [270, 122] width 30 height 6
select select "11"
click at [255, 119] on select "January February March April May June July August September October November De…" at bounding box center [270, 122] width 30 height 6
click at [290, 138] on div "1" at bounding box center [291, 139] width 6 height 6
type input "[DATE]"
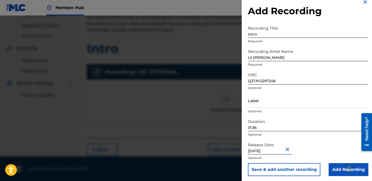
scroll to position [9, 0]
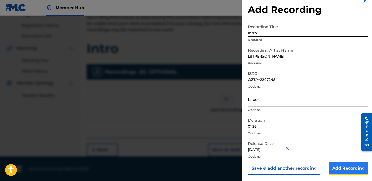
click at [335, 166] on input "Add Recording" at bounding box center [348, 168] width 40 height 13
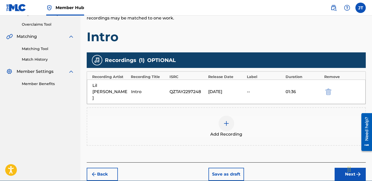
scroll to position [105, 0]
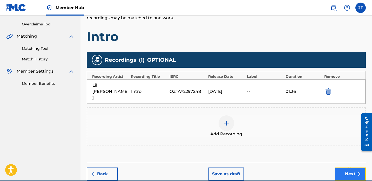
click at [342, 168] on button "Next" at bounding box center [349, 174] width 31 height 13
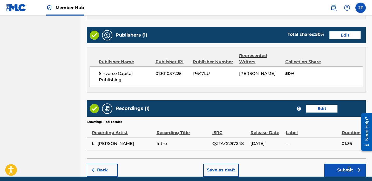
scroll to position [255, 0]
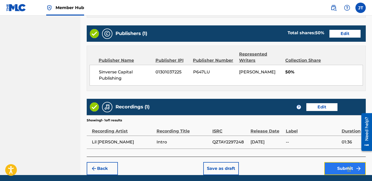
click at [337, 169] on button "Submit" at bounding box center [344, 168] width 41 height 13
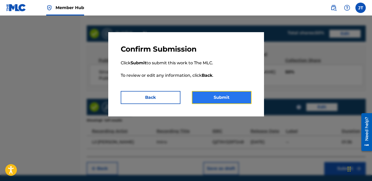
click at [220, 96] on button "Submit" at bounding box center [222, 97] width 60 height 13
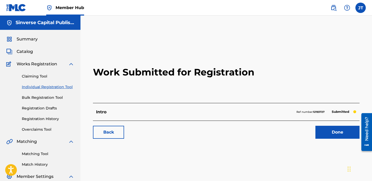
scroll to position [12, 0]
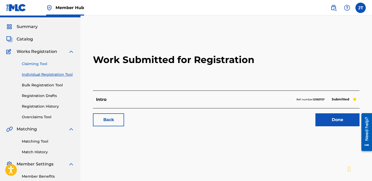
click at [39, 65] on link "Claiming Tool" at bounding box center [48, 63] width 52 height 5
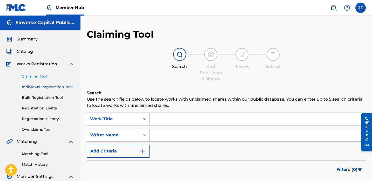
click at [48, 87] on link "Individual Registration Tool" at bounding box center [48, 86] width 52 height 5
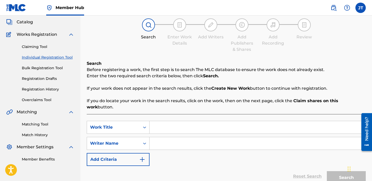
scroll to position [31, 0]
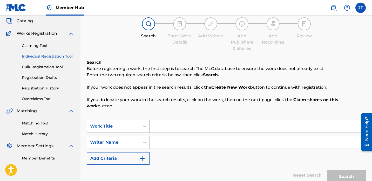
click at [134, 123] on div "Work Title" at bounding box center [113, 126] width 47 height 6
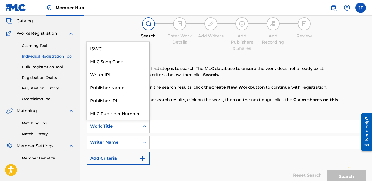
scroll to position [13, 0]
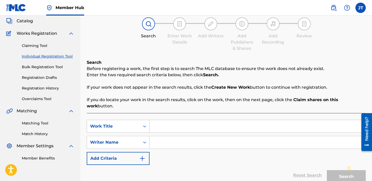
click at [164, 120] on input "Search Form" at bounding box center [257, 126] width 216 height 12
type input "Take Me Away"
click at [177, 139] on input "Search Form" at bounding box center [257, 142] width 216 height 12
click at [164, 136] on input "Search Form" at bounding box center [257, 142] width 216 height 12
paste input "[PERSON_NAME]"
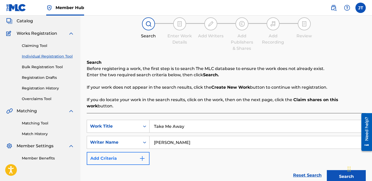
type input "[PERSON_NAME]"
click at [136, 154] on button "Add Criteria" at bounding box center [118, 158] width 63 height 13
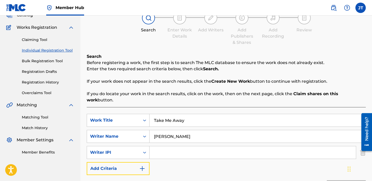
scroll to position [37, 0]
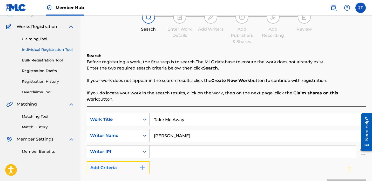
click at [141, 165] on img "Search Form" at bounding box center [142, 168] width 6 height 6
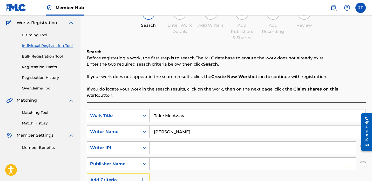
scroll to position [43, 0]
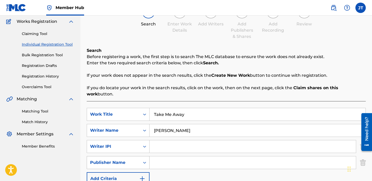
click at [144, 160] on icon "Search Form" at bounding box center [144, 162] width 5 height 5
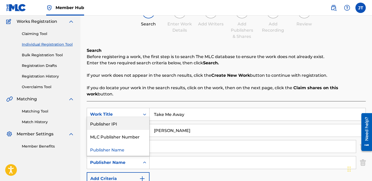
click at [126, 120] on div "Publisher IPI" at bounding box center [118, 123] width 62 height 13
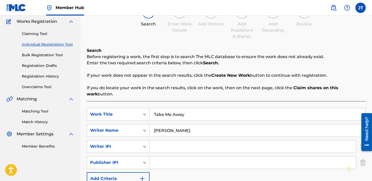
click at [157, 157] on input "Search Form" at bounding box center [252, 162] width 206 height 12
type input "1301037225"
click at [162, 143] on input "Search Form" at bounding box center [252, 146] width 206 height 12
type input "1114085891"
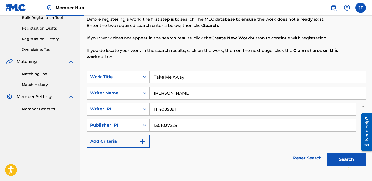
scroll to position [83, 0]
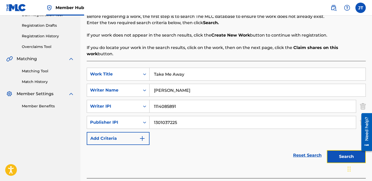
click at [333, 150] on button "Search" at bounding box center [345, 156] width 39 height 13
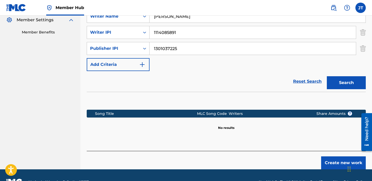
scroll to position [158, 0]
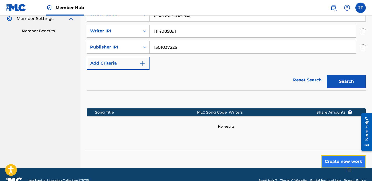
click at [330, 155] on button "Create new work" at bounding box center [343, 161] width 45 height 13
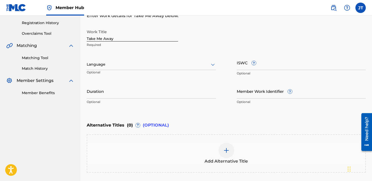
scroll to position [93, 0]
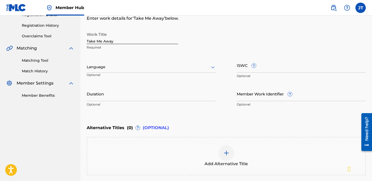
click at [133, 66] on div at bounding box center [151, 67] width 129 height 6
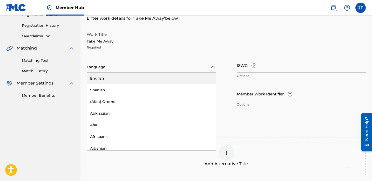
click at [126, 79] on div "English" at bounding box center [151, 79] width 129 height 12
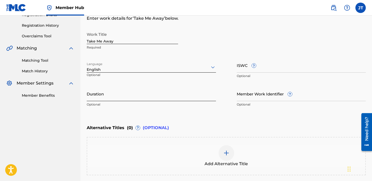
click at [110, 95] on input "Duration" at bounding box center [151, 93] width 129 height 15
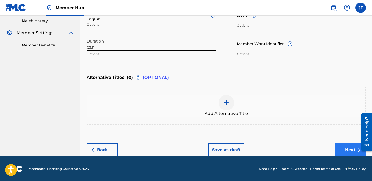
type input "03:11"
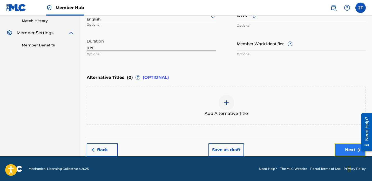
click at [344, 153] on button "Next" at bounding box center [349, 149] width 31 height 13
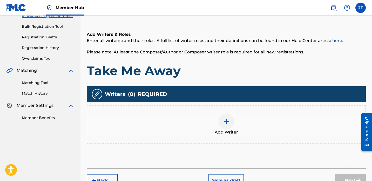
scroll to position [84, 0]
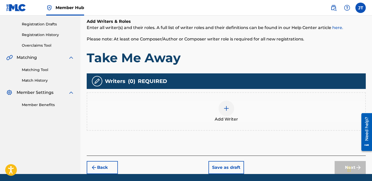
click at [225, 111] on img at bounding box center [226, 108] width 6 height 6
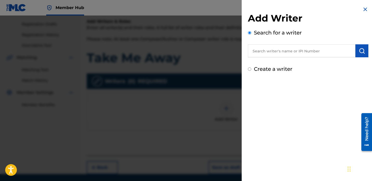
click at [272, 51] on input "text" at bounding box center [301, 50] width 107 height 13
paste input "[PERSON_NAME]"
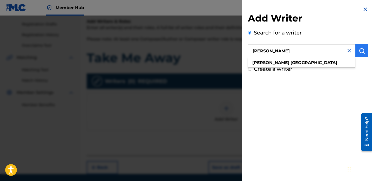
type input "[PERSON_NAME]"
click at [361, 48] on img "submit" at bounding box center [361, 51] width 6 height 6
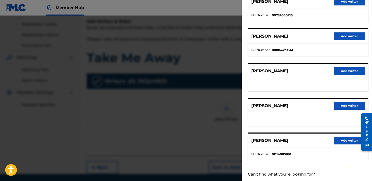
scroll to position [87, 0]
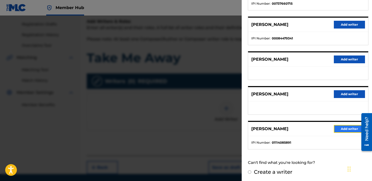
click at [347, 128] on button "Add writer" at bounding box center [348, 129] width 31 height 8
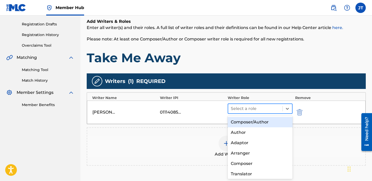
click at [246, 108] on div at bounding box center [255, 108] width 49 height 7
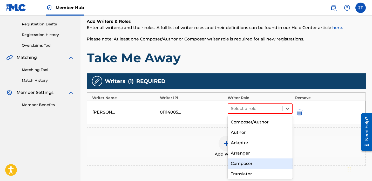
click at [240, 163] on div "Composer" at bounding box center [259, 163] width 65 height 10
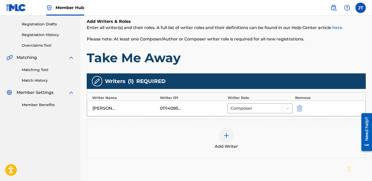
click at [227, 135] on img at bounding box center [226, 136] width 6 height 6
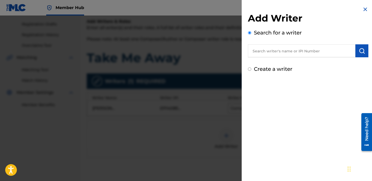
click at [281, 55] on input "text" at bounding box center [301, 50] width 107 height 13
paste input "[PERSON_NAME]"
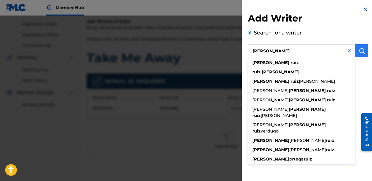
type input "[PERSON_NAME]"
click at [356, 48] on button "submit" at bounding box center [361, 50] width 13 height 13
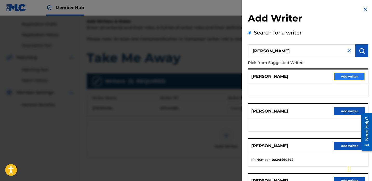
click at [337, 76] on button "Add writer" at bounding box center [348, 77] width 31 height 8
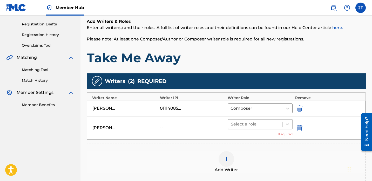
click at [240, 125] on div at bounding box center [255, 124] width 49 height 7
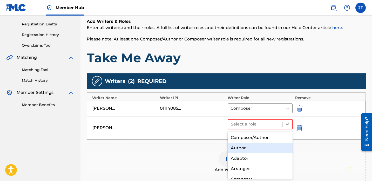
click at [236, 145] on div "Author" at bounding box center [259, 148] width 65 height 10
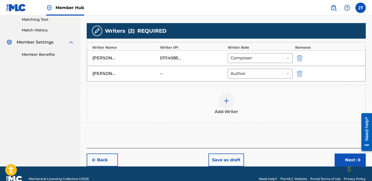
scroll to position [136, 0]
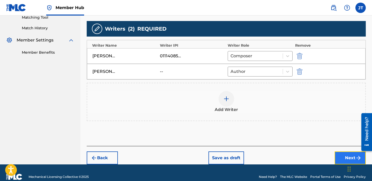
click at [339, 157] on button "Next" at bounding box center [349, 157] width 31 height 13
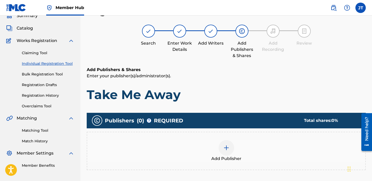
scroll to position [33, 0]
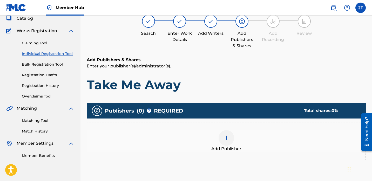
click at [226, 137] on img at bounding box center [226, 138] width 6 height 6
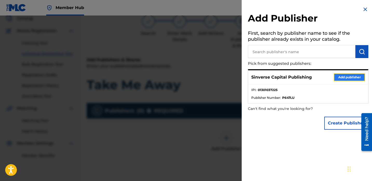
click at [341, 76] on button "Add publisher" at bounding box center [348, 77] width 31 height 8
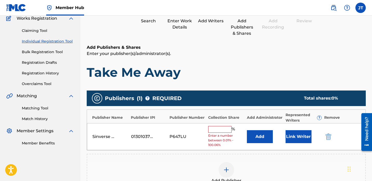
scroll to position [49, 0]
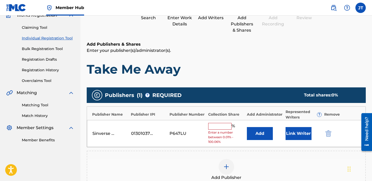
click at [219, 125] on input "text" at bounding box center [219, 126] width 23 height 7
type input "50"
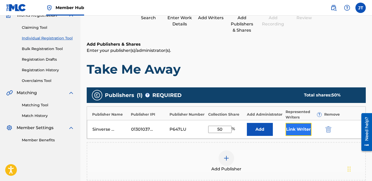
click at [294, 129] on button "Link Writer" at bounding box center [298, 129] width 26 height 13
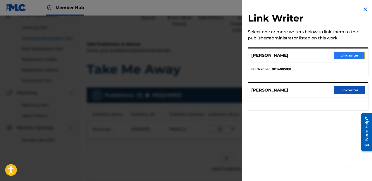
click at [342, 56] on button "Link writer" at bounding box center [348, 56] width 31 height 8
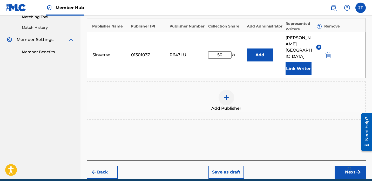
scroll to position [139, 0]
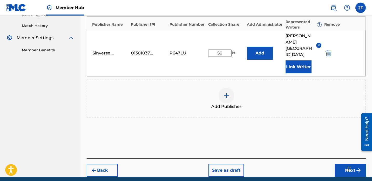
click at [348, 166] on div "Chat Widget" at bounding box center [359, 168] width 26 height 25
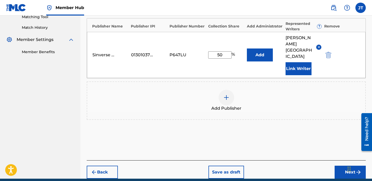
scroll to position [137, 0]
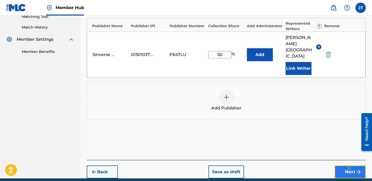
click at [338, 169] on button "Next" at bounding box center [349, 171] width 31 height 13
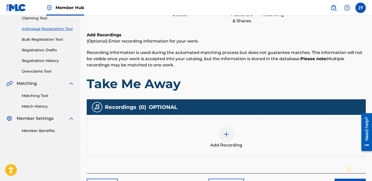
scroll to position [93, 0]
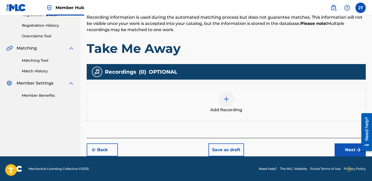
click at [227, 100] on img at bounding box center [226, 99] width 6 height 6
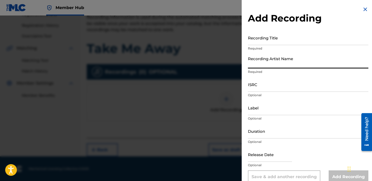
click at [269, 63] on input "Recording Artist Name" at bounding box center [308, 61] width 120 height 15
type input "Lil [PERSON_NAME]"
click at [261, 135] on input "Duration" at bounding box center [308, 131] width 120 height 15
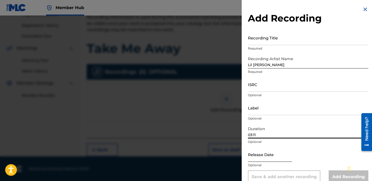
type input "03:11"
click at [254, 156] on input "text" at bounding box center [270, 154] width 44 height 15
select select "8"
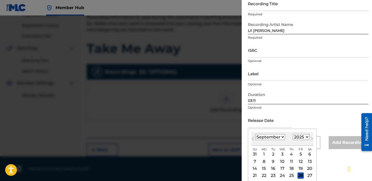
scroll to position [40, 0]
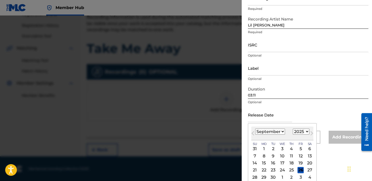
click at [298, 130] on select "1900 1901 1902 1903 1904 1905 1906 1907 1908 1909 1910 1911 1912 1913 1914 1915…" at bounding box center [301, 132] width 17 height 6
select select "2022"
click at [293, 129] on select "1900 1901 1902 1903 1904 1905 1906 1907 1908 1909 1910 1911 1912 1913 1914 1915…" at bounding box center [301, 132] width 17 height 6
click at [280, 131] on select "January February March April May June July August September October November De…" at bounding box center [270, 132] width 30 height 6
select select "5"
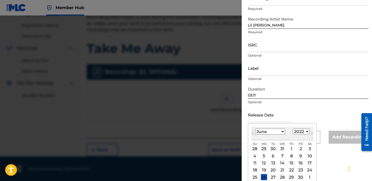
click at [255, 129] on select "January February March April May June July August September October November De…" at bounding box center [270, 132] width 30 height 6
click at [299, 157] on div "10" at bounding box center [300, 156] width 6 height 6
type input "[DATE]"
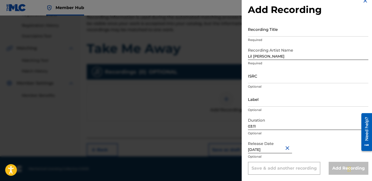
scroll to position [0, 0]
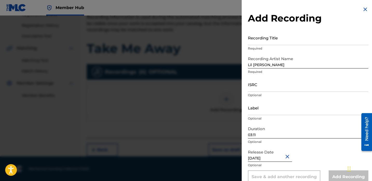
select select "5"
select select "2022"
click at [270, 85] on input "ISRC" at bounding box center [308, 84] width 120 height 15
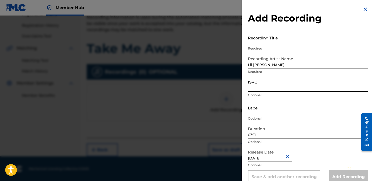
paste input "QZK6N2222638"
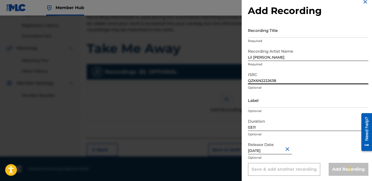
scroll to position [9, 0]
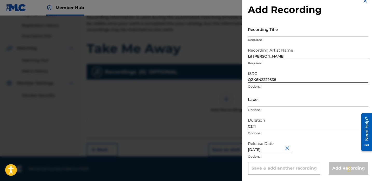
type input "QZK6N2222638"
click at [299, 131] on div "Duration 03:11 Optional" at bounding box center [308, 126] width 120 height 23
click at [308, 136] on div "Duration 03:11 Optional" at bounding box center [308, 126] width 120 height 23
click at [313, 152] on div "Release Date [DATE] Optional" at bounding box center [308, 149] width 120 height 23
click at [336, 169] on div "Add Recording" at bounding box center [348, 168] width 40 height 13
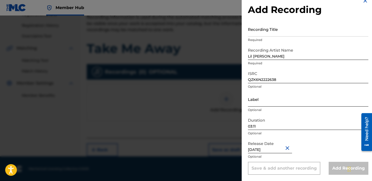
scroll to position [0, 0]
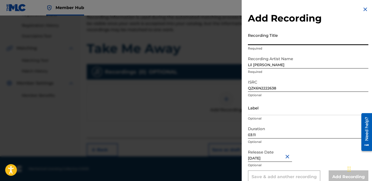
click at [266, 40] on input "Recording Title" at bounding box center [308, 37] width 120 height 15
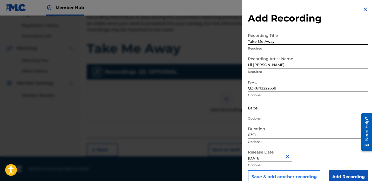
type input "Take Me Away"
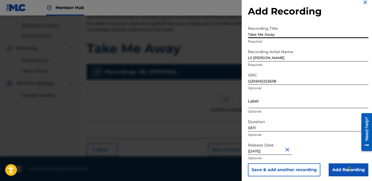
scroll to position [9, 0]
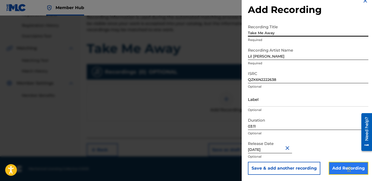
click at [334, 169] on input "Add Recording" at bounding box center [348, 168] width 40 height 13
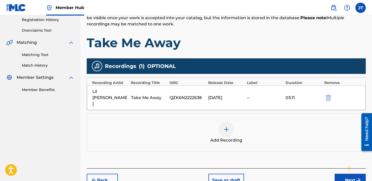
scroll to position [100, 0]
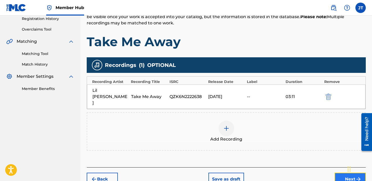
click at [340, 173] on button "Next" at bounding box center [349, 179] width 31 height 13
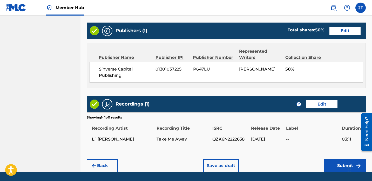
scroll to position [273, 0]
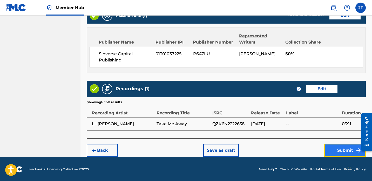
click at [334, 148] on button "Submit" at bounding box center [344, 150] width 41 height 13
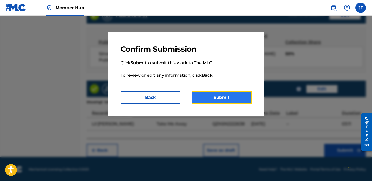
click at [243, 98] on button "Submit" at bounding box center [222, 97] width 60 height 13
